Goal: Task Accomplishment & Management: Use online tool/utility

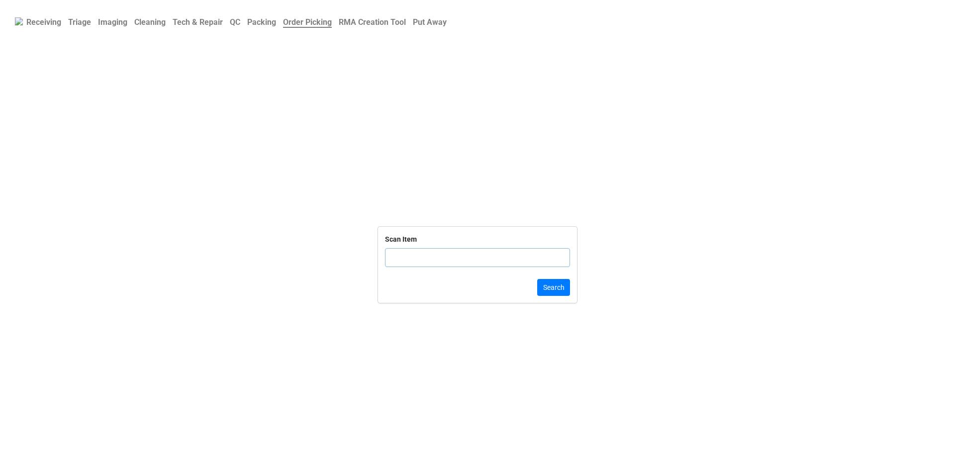
click at [447, 21] on b "Put Away" at bounding box center [430, 21] width 34 height 9
click at [431, 259] on input "text" at bounding box center [477, 257] width 185 height 19
click at [434, 255] on input "text" at bounding box center [477, 257] width 185 height 19
click button "Search" at bounding box center [553, 287] width 33 height 17
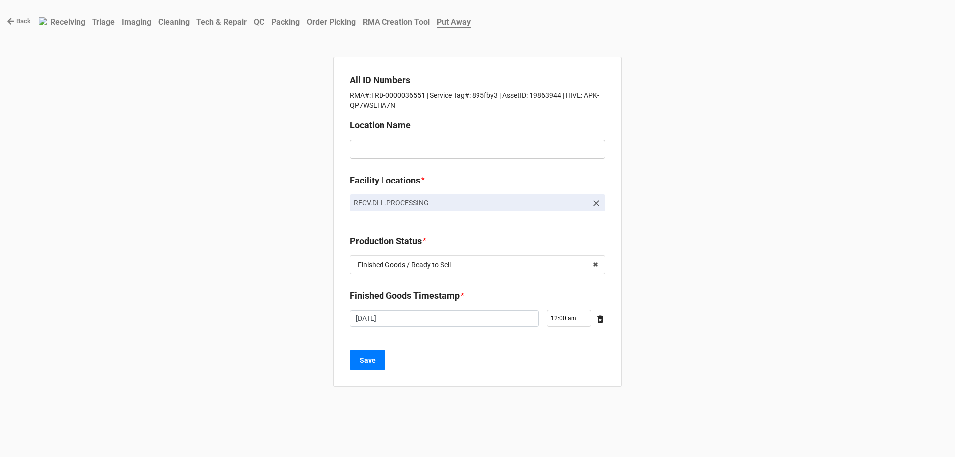
click at [577, 205] on p "RECV.DLL.PROCESSING" at bounding box center [471, 203] width 234 height 10
click at [593, 205] on icon at bounding box center [597, 204] width 10 height 10
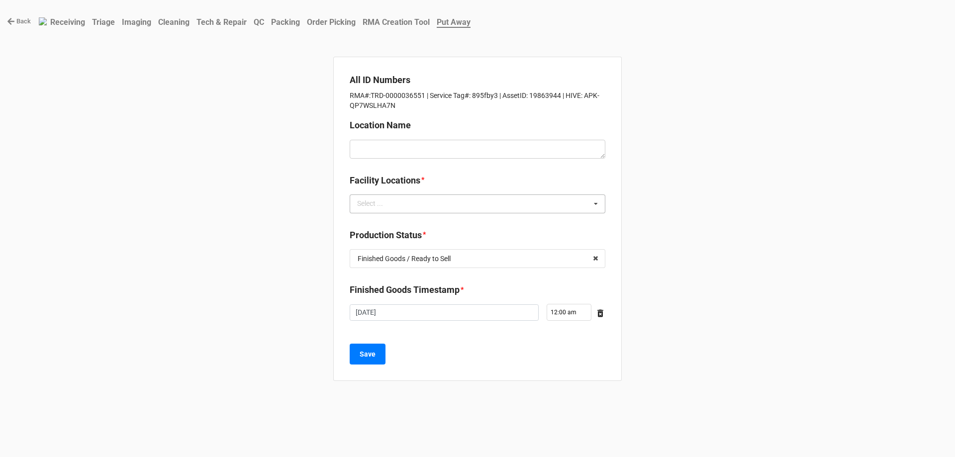
click at [562, 205] on div "Select ... No results found." at bounding box center [478, 204] width 256 height 19
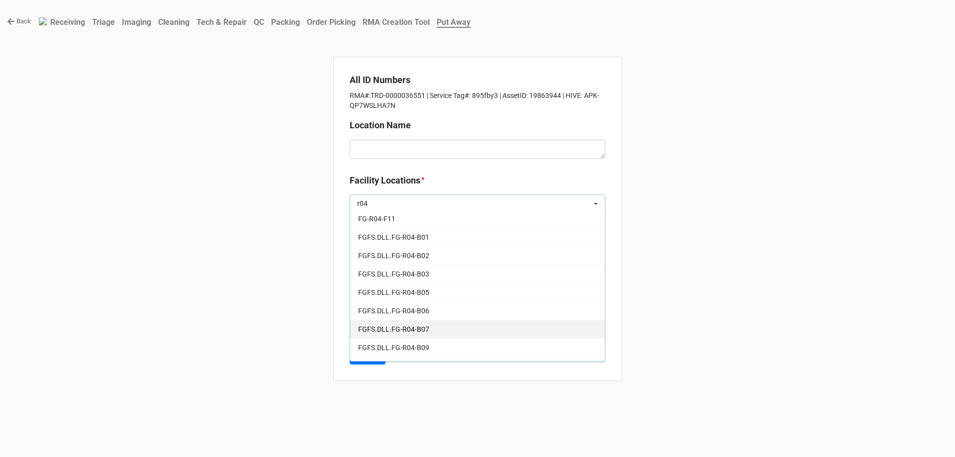
scroll to position [133, 0]
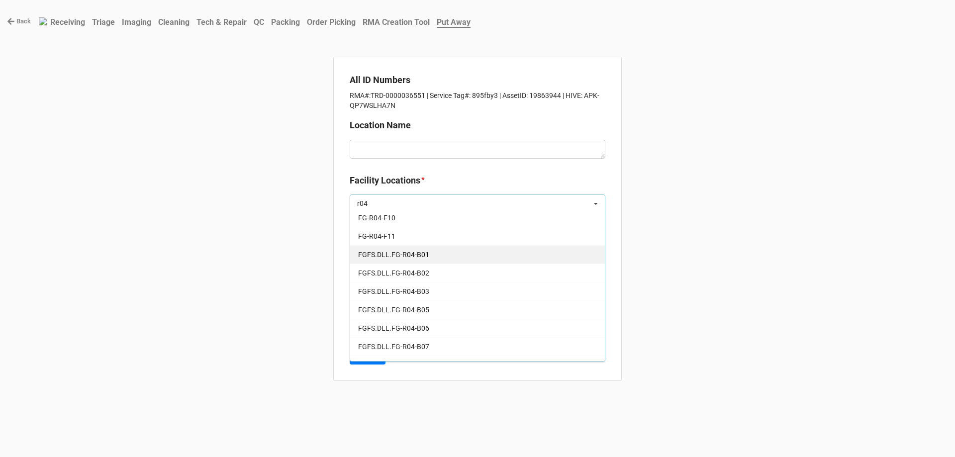
type input "r04"
click at [402, 257] on span "FGFS.DLL.FG-R04-B01" at bounding box center [393, 255] width 71 height 8
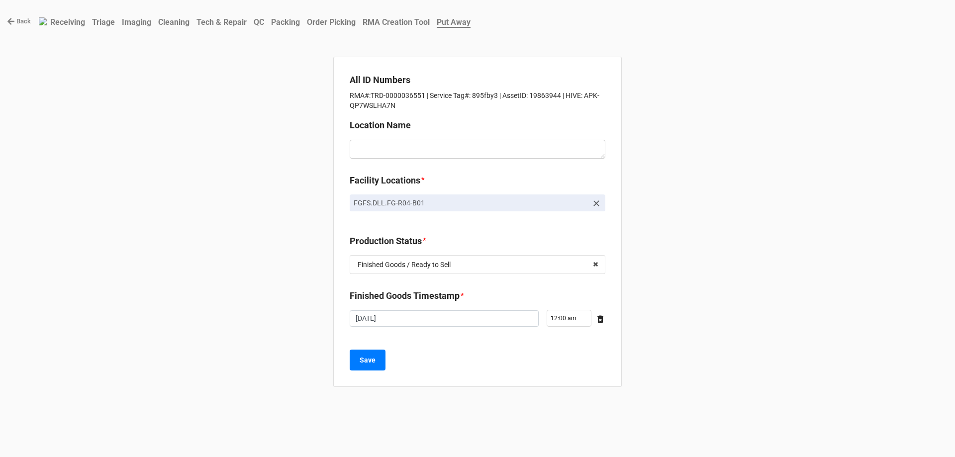
click at [309, 283] on div "Back Receiving Triage Imaging Cleaning Tech & Repair QC Packing Order Picking R…" at bounding box center [477, 228] width 955 height 457
click at [361, 363] on b "Save" at bounding box center [368, 360] width 16 height 10
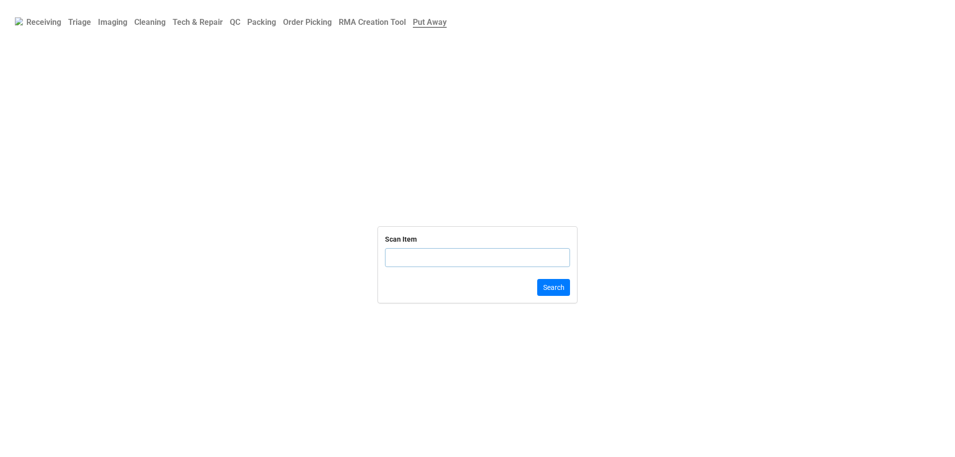
click at [435, 257] on input "text" at bounding box center [477, 257] width 185 height 19
click button "Search" at bounding box center [553, 287] width 33 height 17
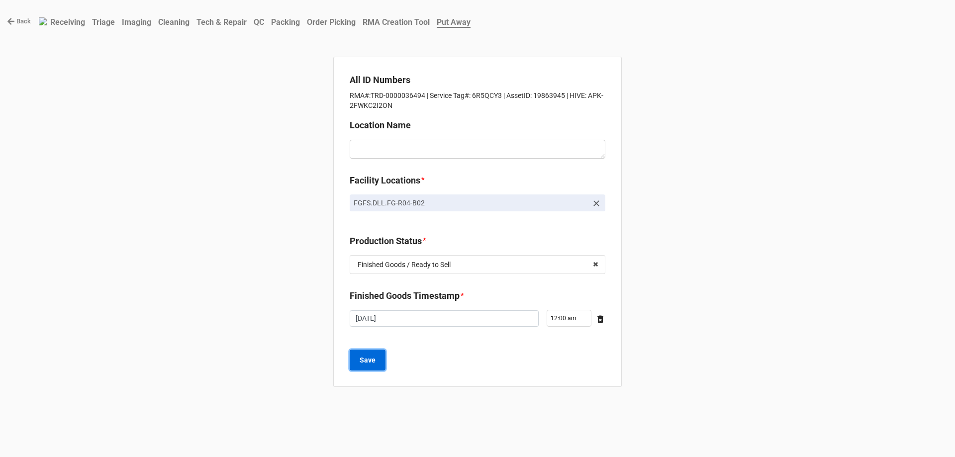
click at [373, 360] on b "Save" at bounding box center [368, 360] width 16 height 10
